Goal: Task Accomplishment & Management: Manage account settings

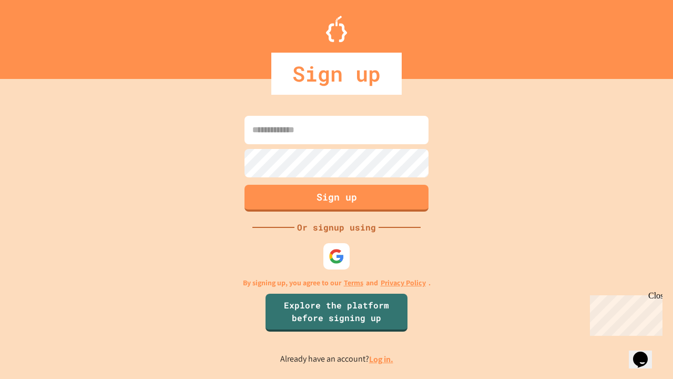
click at [382, 359] on link "Log in." at bounding box center [381, 358] width 24 height 11
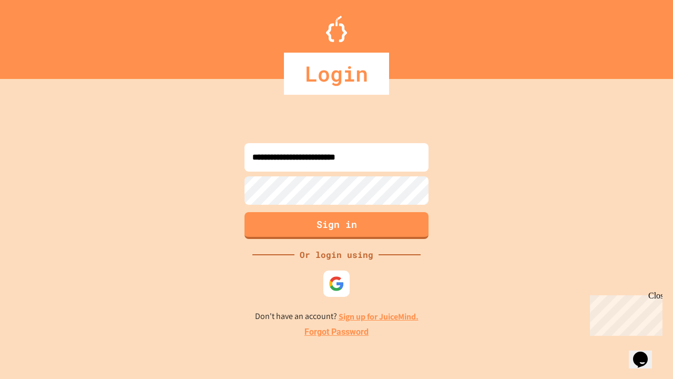
type input "**********"
